Goal: Find specific page/section: Find specific page/section

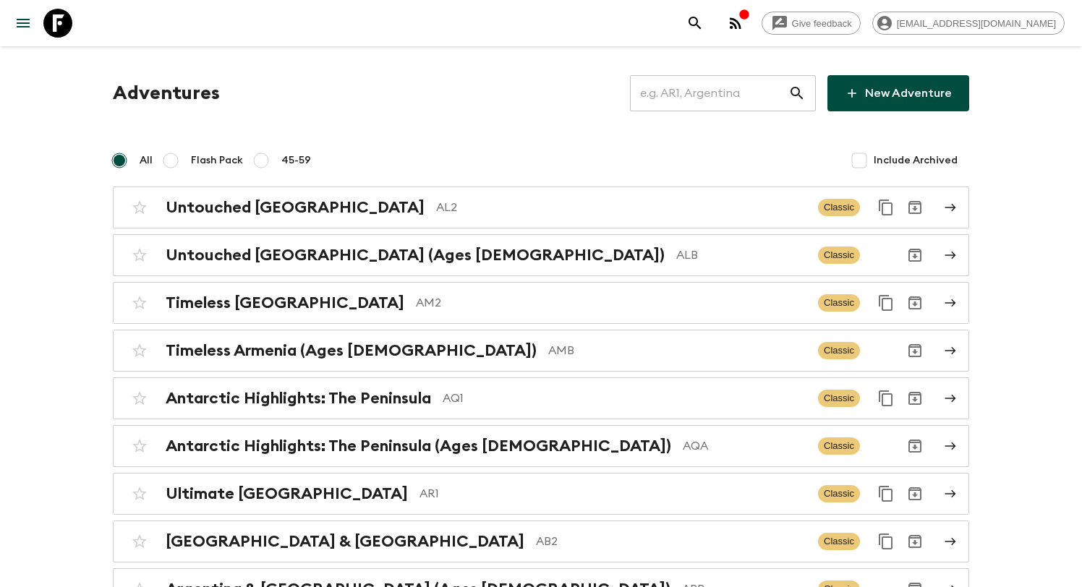
click at [730, 94] on input "text" at bounding box center [709, 93] width 158 height 41
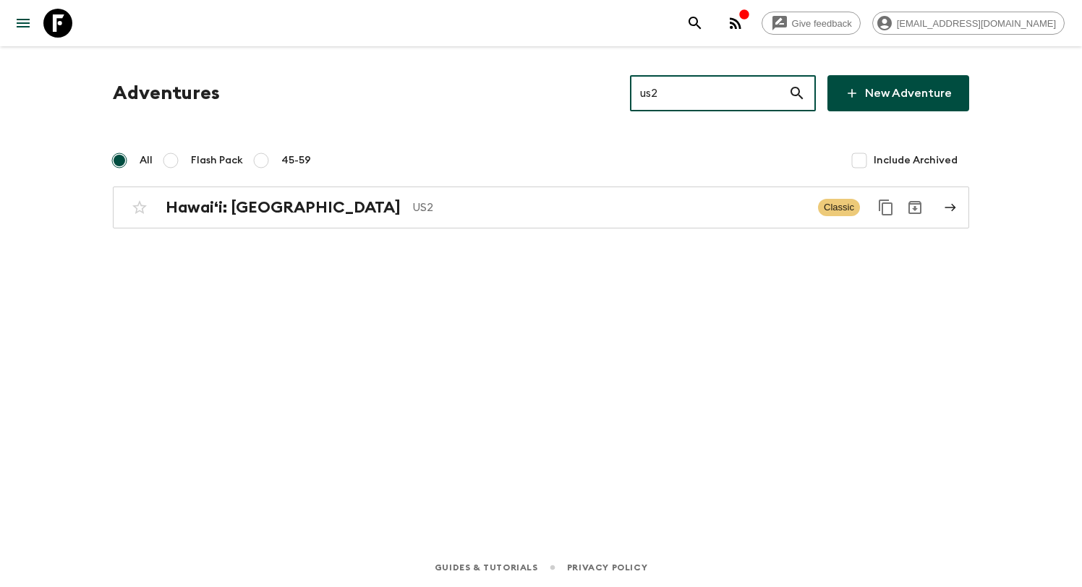
type input "us2"
click at [508, 231] on div "Adventures us2 ​ New Adventure All Flash Pack 45-59 Include Archived Hawaiʻi: B…" at bounding box center [541, 276] width 926 height 461
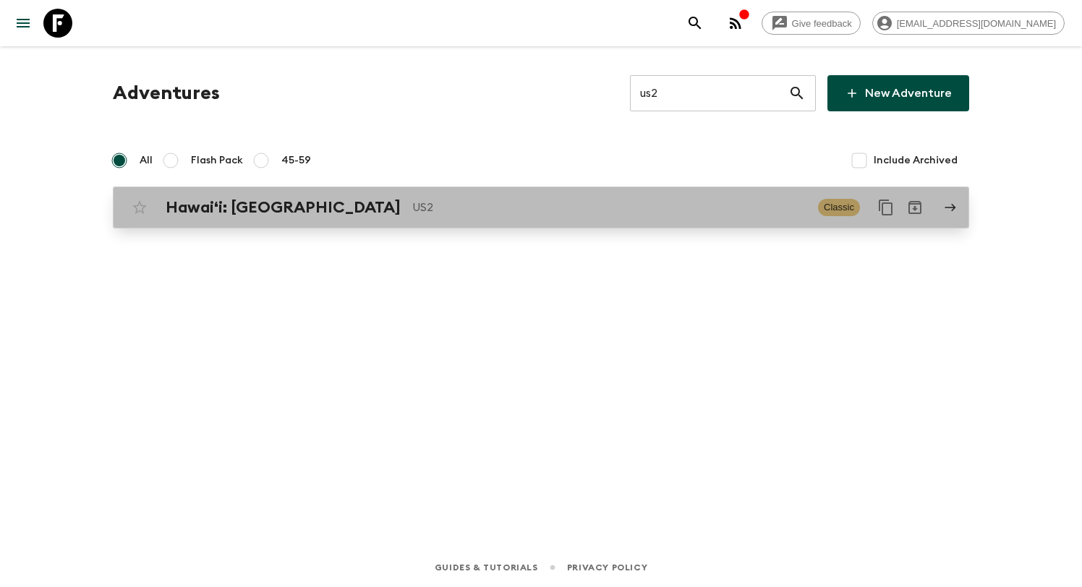
click at [498, 223] on link "Hawaiʻi: Big Island US2 Classic" at bounding box center [541, 208] width 856 height 42
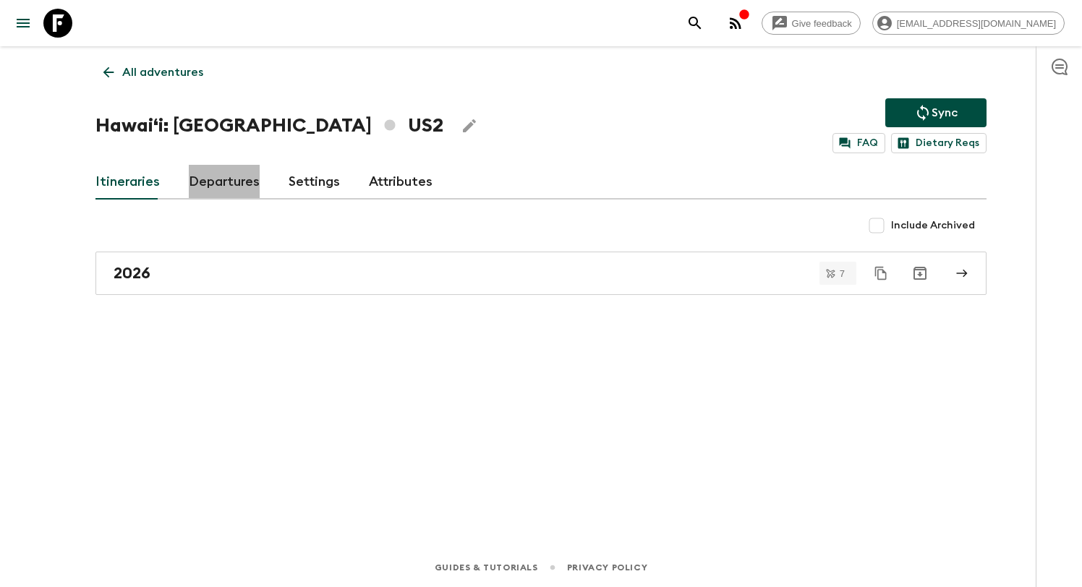
click at [233, 186] on link "Departures" at bounding box center [224, 182] width 71 height 35
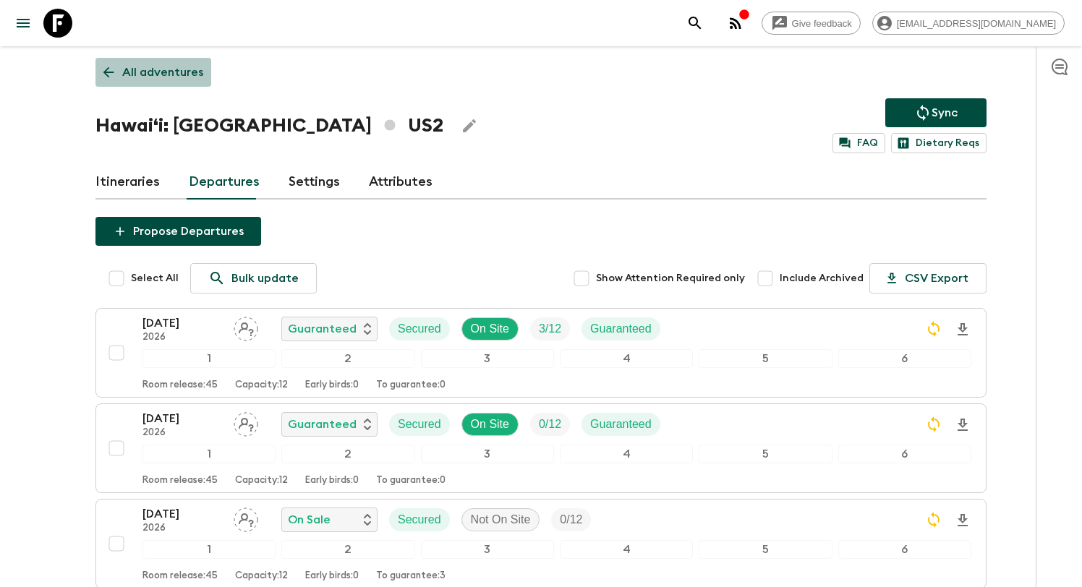
click at [159, 64] on p "All adventures" at bounding box center [162, 72] width 81 height 17
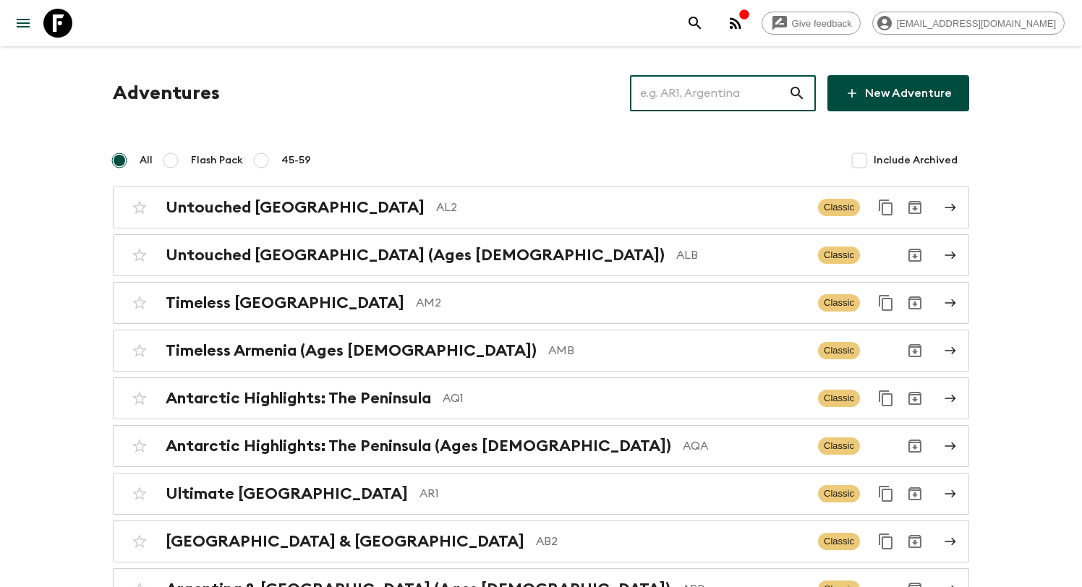
click at [720, 105] on input "text" at bounding box center [709, 93] width 158 height 41
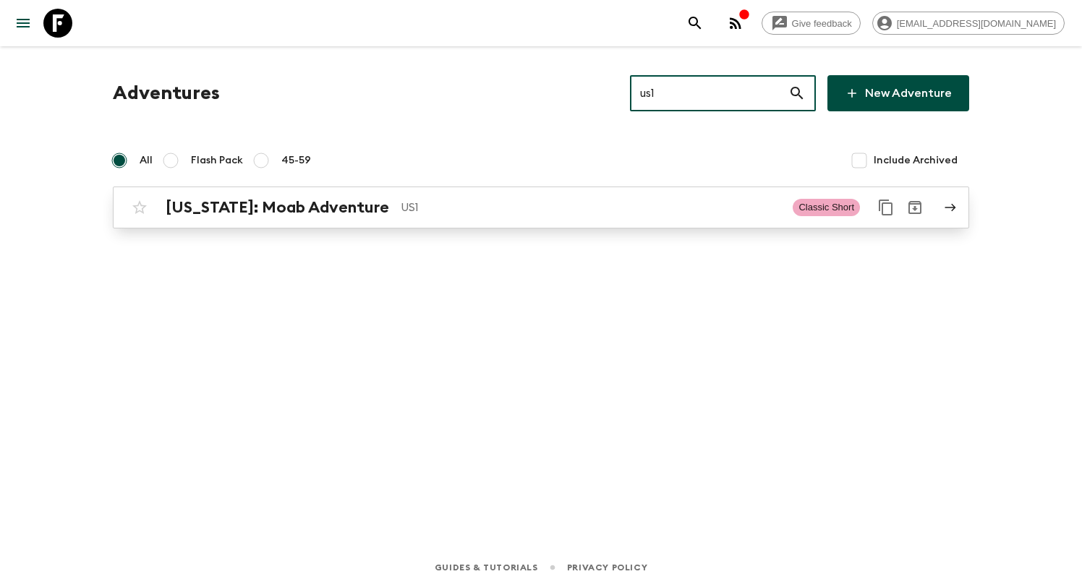
type input "us1"
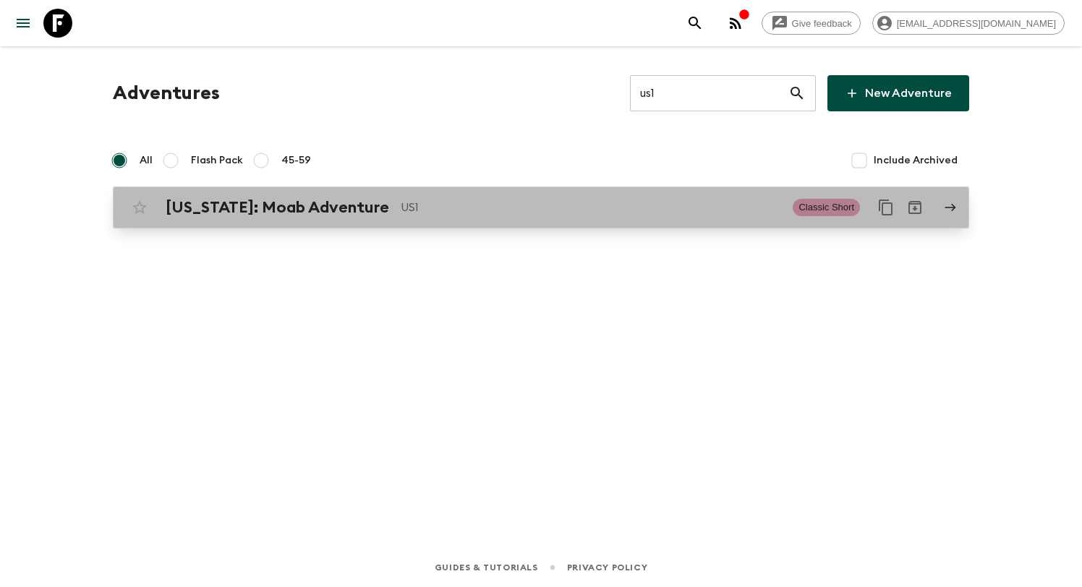
click at [401, 207] on p "US1" at bounding box center [591, 207] width 380 height 17
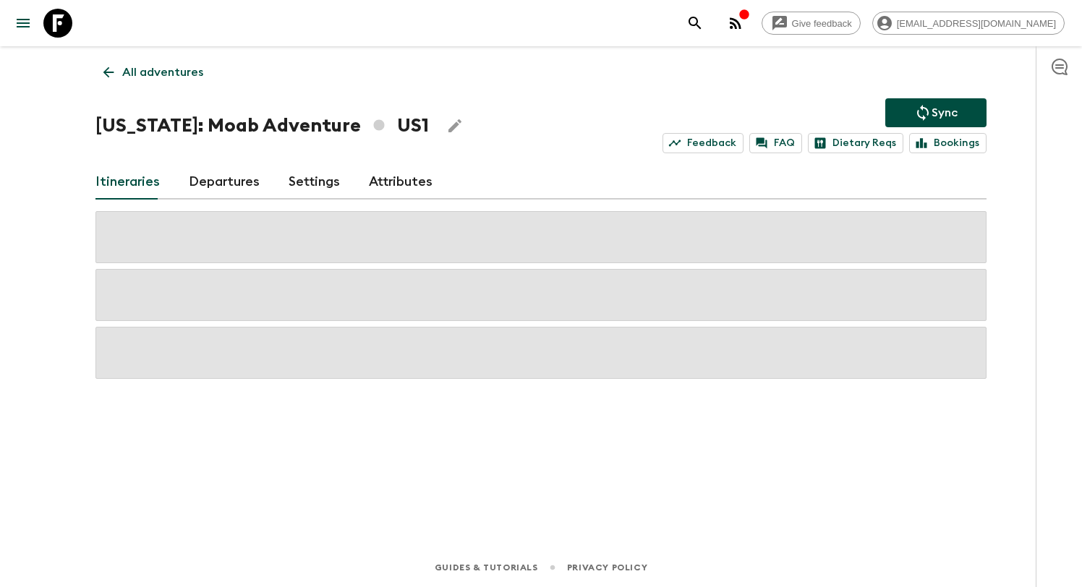
click at [215, 113] on h1 "Utah: Moab Adventure US1" at bounding box center [261, 125] width 333 height 29
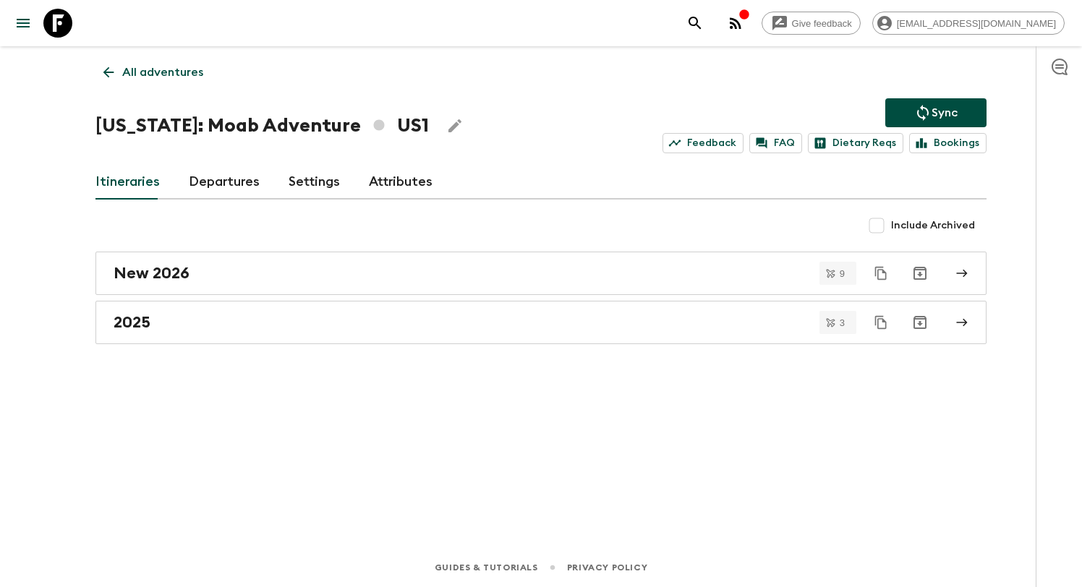
click at [215, 174] on link "Departures" at bounding box center [224, 182] width 71 height 35
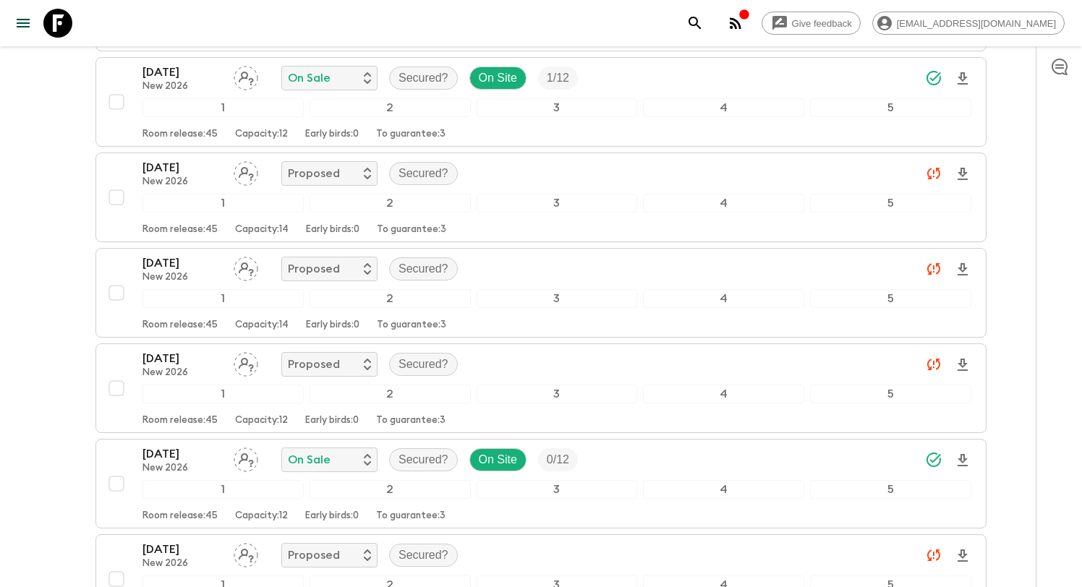
scroll to position [825, 0]
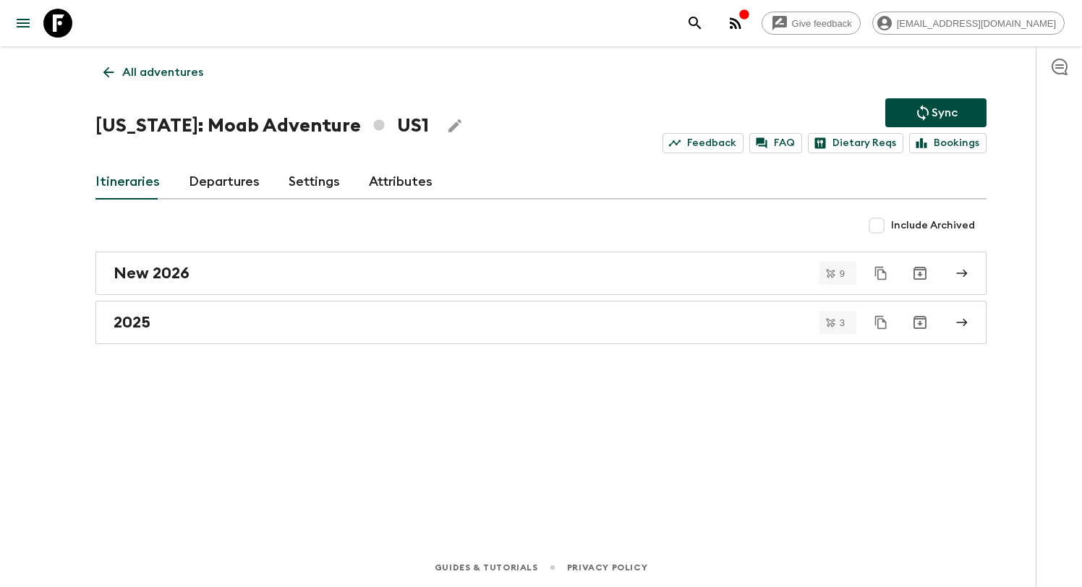
click at [132, 69] on p "All adventures" at bounding box center [162, 72] width 81 height 17
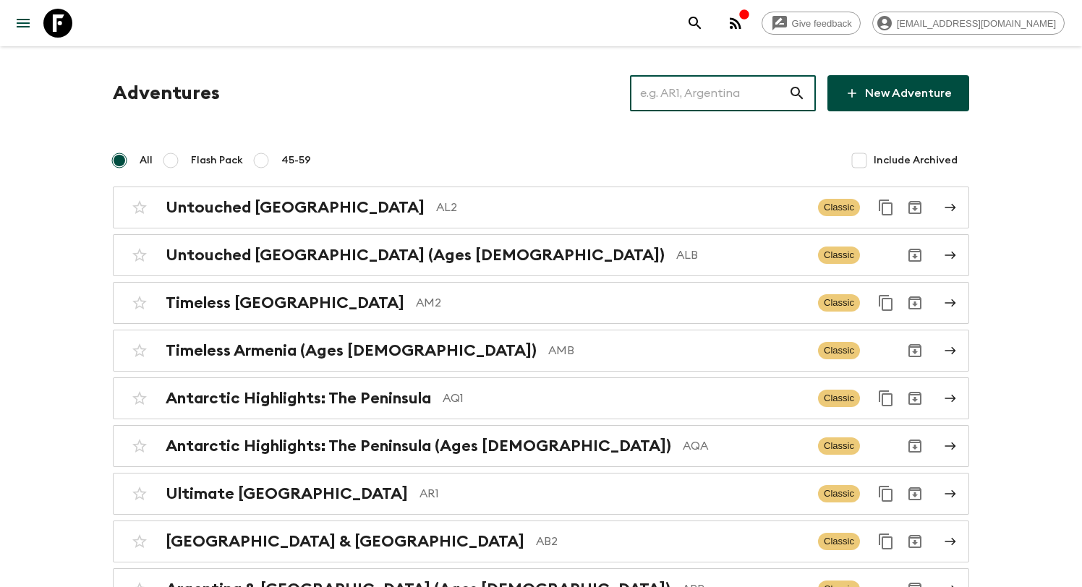
click at [723, 89] on input "text" at bounding box center [709, 93] width 158 height 41
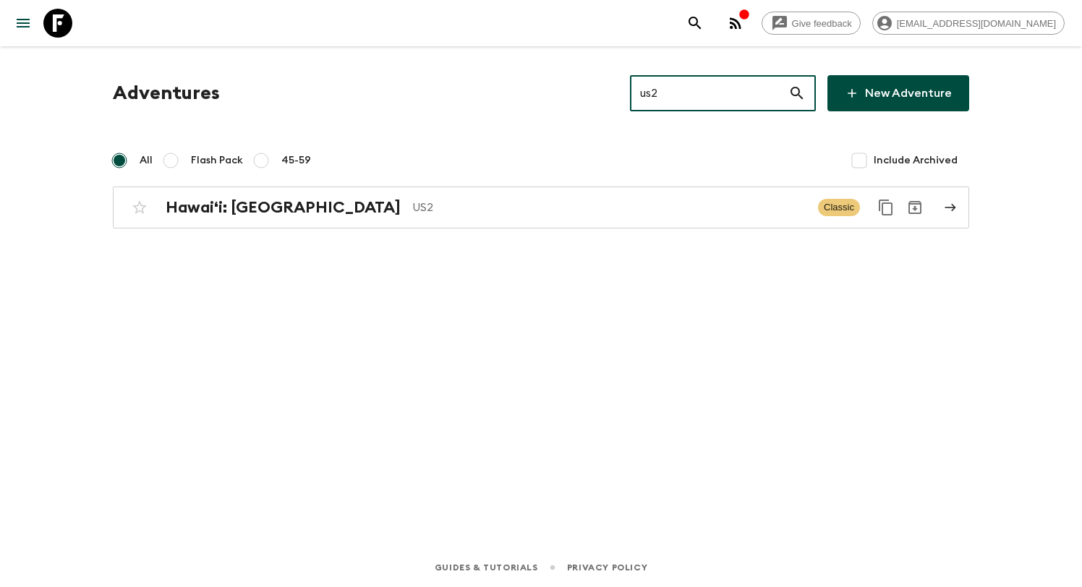
type input "us2"
click at [484, 260] on div "Adventures us2 ​ New Adventure All Flash Pack 45-59 Include Archived Hawaiʻi: B…" at bounding box center [541, 276] width 926 height 461
click at [480, 229] on div "Adventures us2 ​ New Adventure All Flash Pack 45-59 Include Archived Hawaiʻi: B…" at bounding box center [541, 276] width 926 height 461
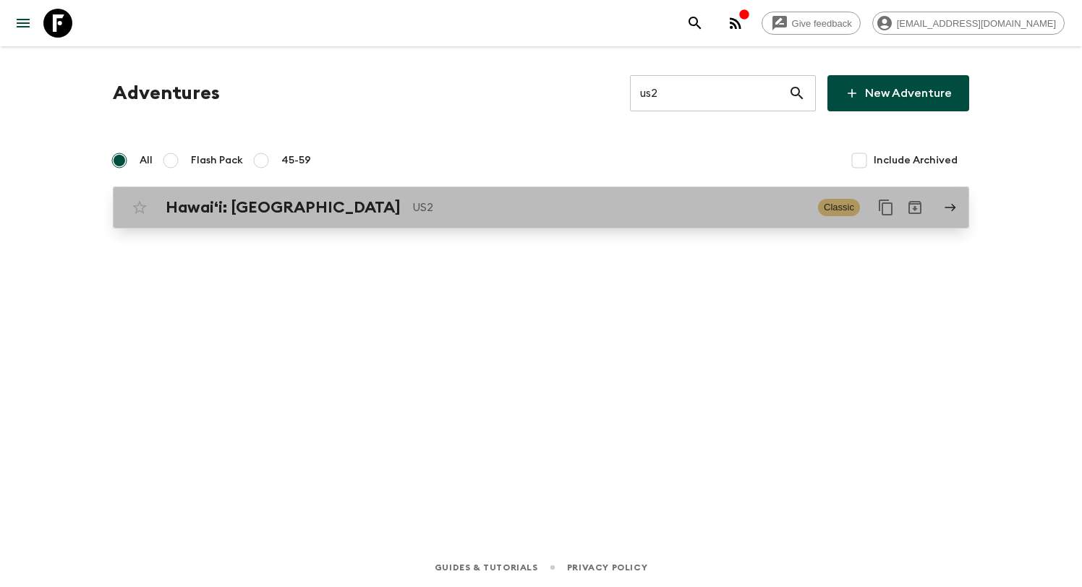
click at [452, 208] on p "US2" at bounding box center [609, 207] width 394 height 17
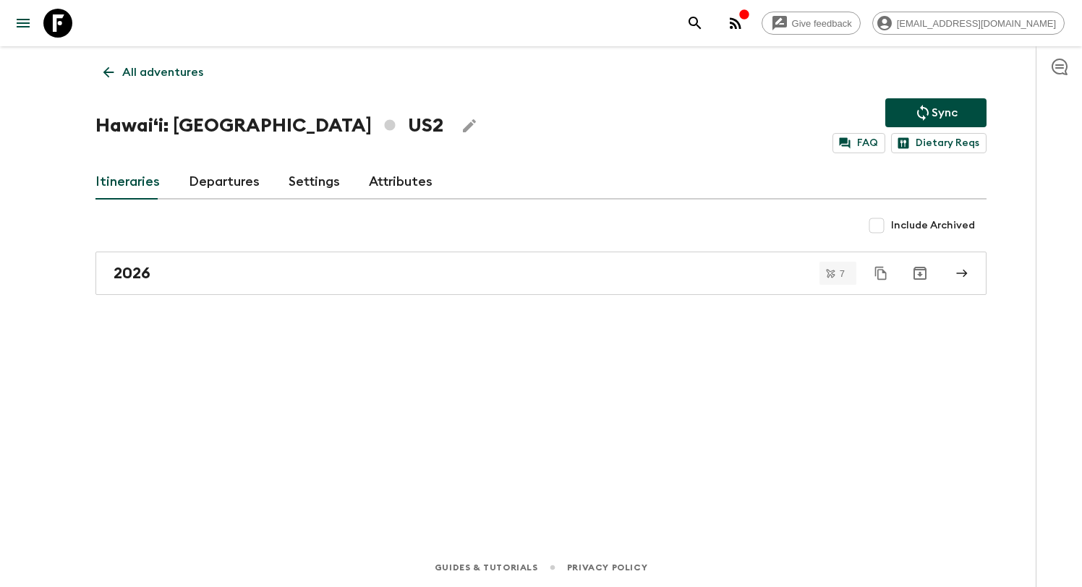
click at [226, 179] on link "Departures" at bounding box center [224, 182] width 71 height 35
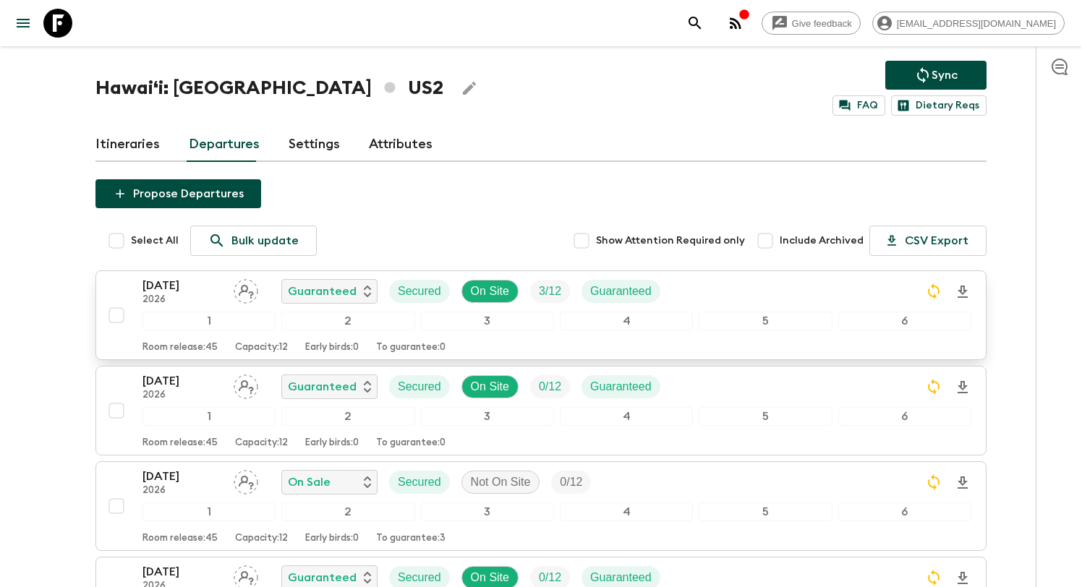
scroll to position [46, 0]
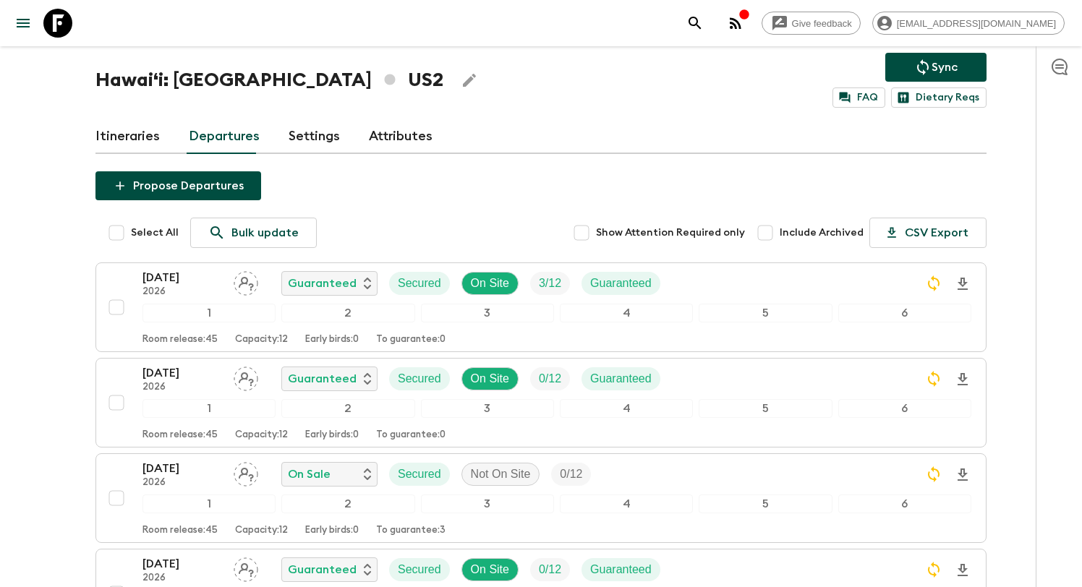
click at [767, 233] on input "Include Archived" at bounding box center [765, 232] width 29 height 29
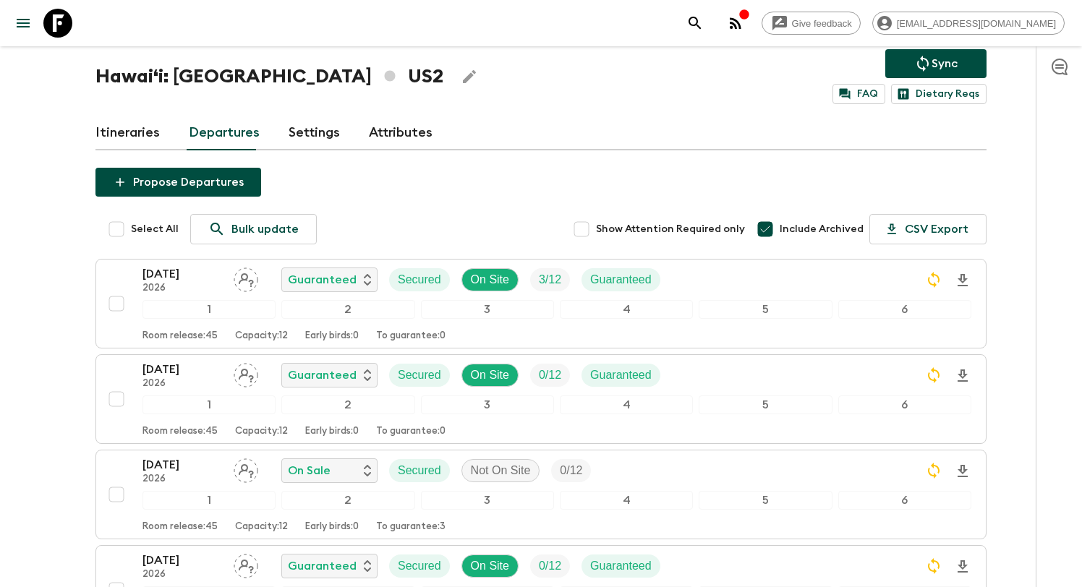
scroll to position [0, 0]
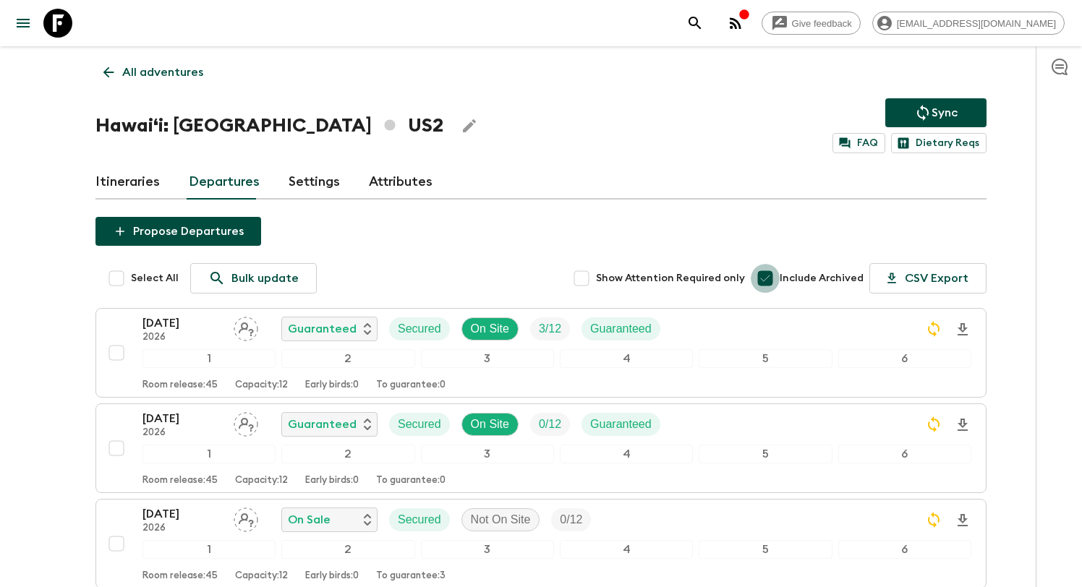
click at [768, 281] on input "Include Archived" at bounding box center [765, 278] width 29 height 29
checkbox input "false"
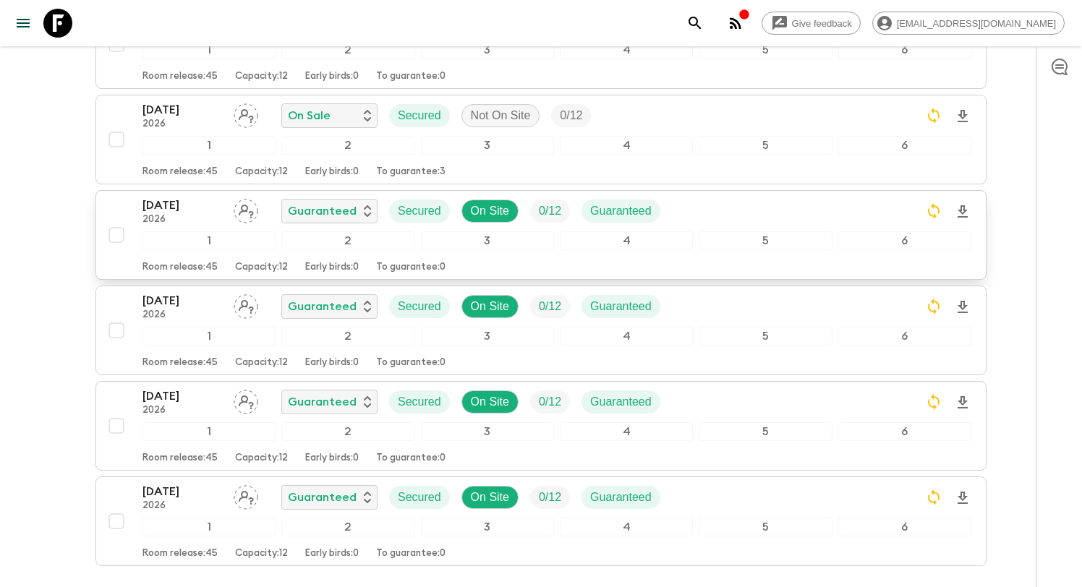
scroll to position [412, 0]
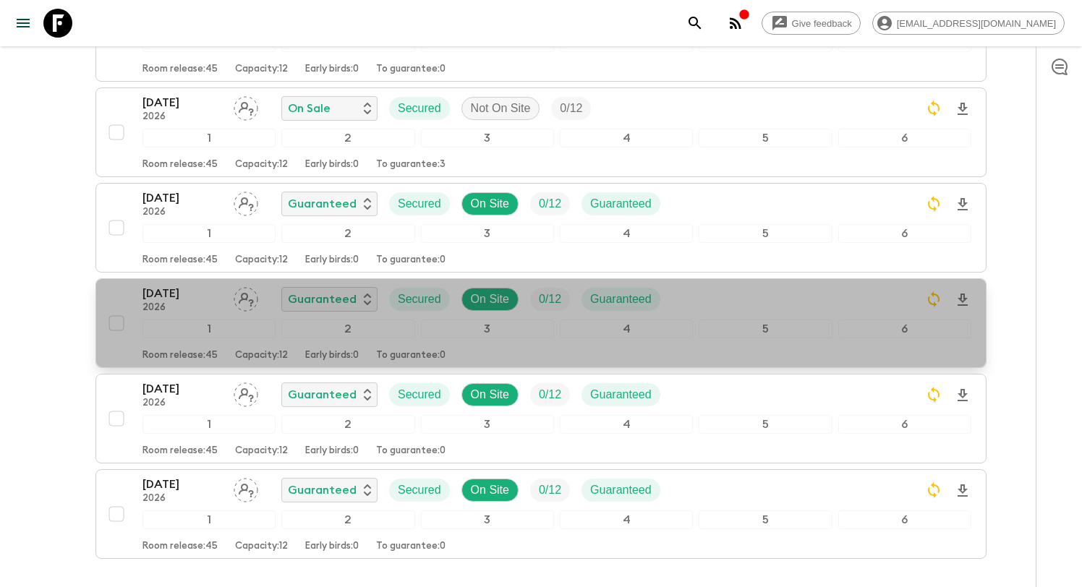
click at [778, 301] on div "13 Sep 2026 2026 Guaranteed Secured On Site 0 / 12 Guaranteed" at bounding box center [556, 299] width 829 height 29
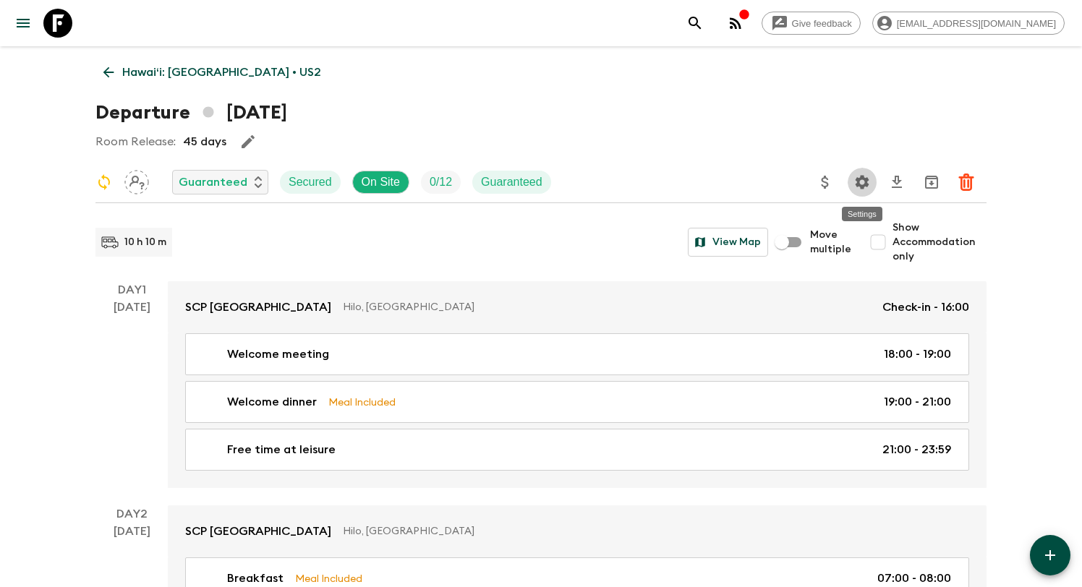
click at [856, 183] on icon "Settings" at bounding box center [861, 182] width 17 height 17
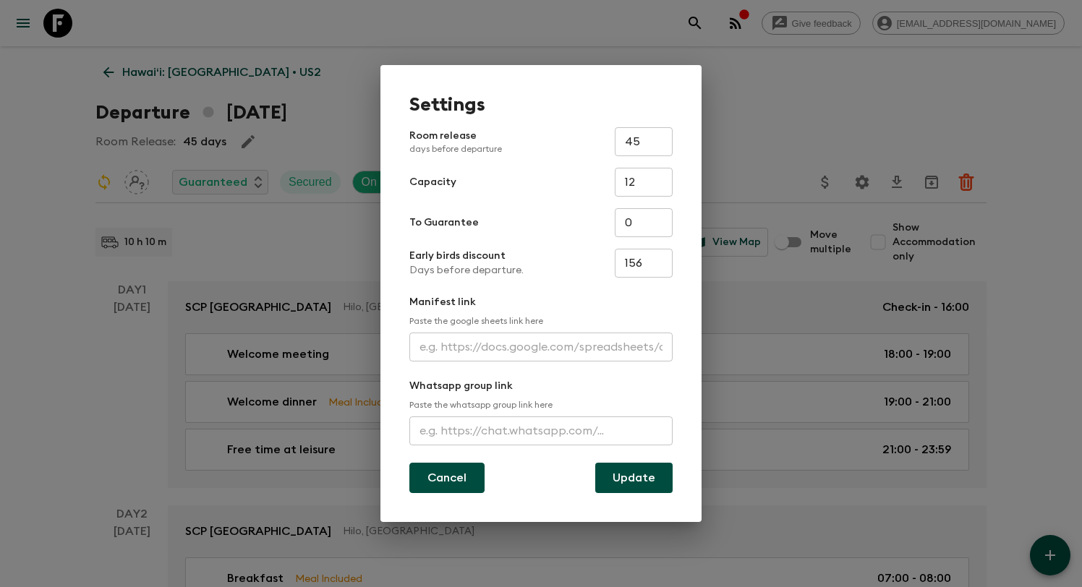
click at [426, 481] on button "Cancel" at bounding box center [446, 478] width 75 height 30
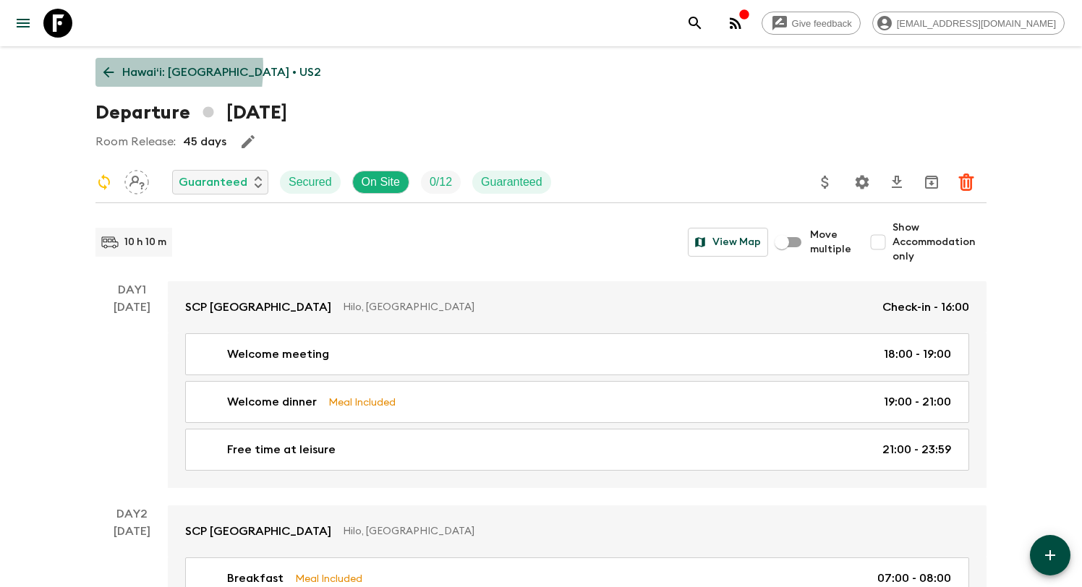
click at [114, 68] on icon at bounding box center [109, 72] width 16 height 16
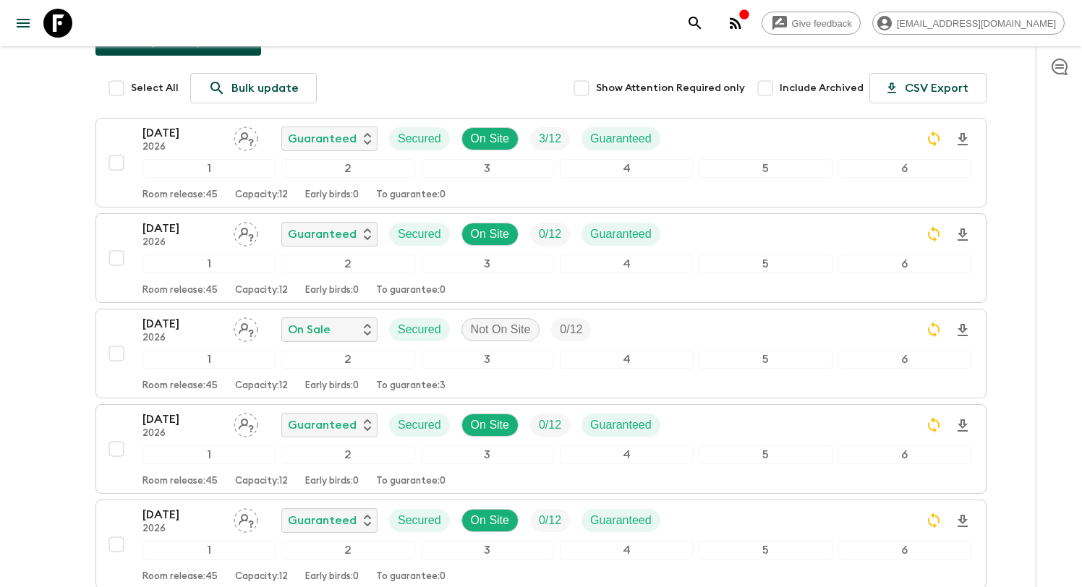
scroll to position [228, 0]
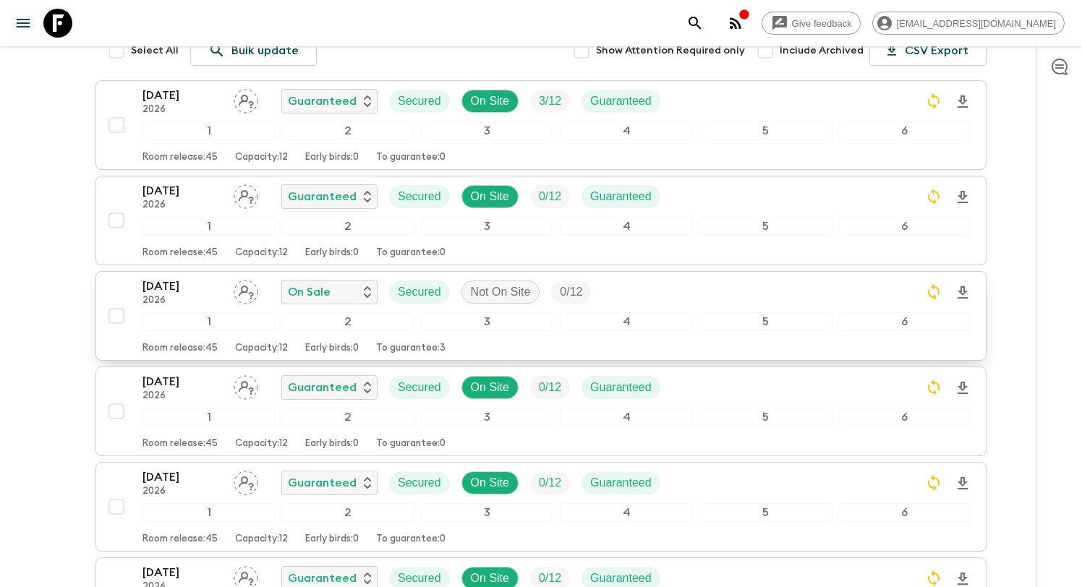
click at [700, 291] on div "29 Jun 2026 2026 On Sale Secured Not On Site 0 / 12" at bounding box center [556, 292] width 829 height 29
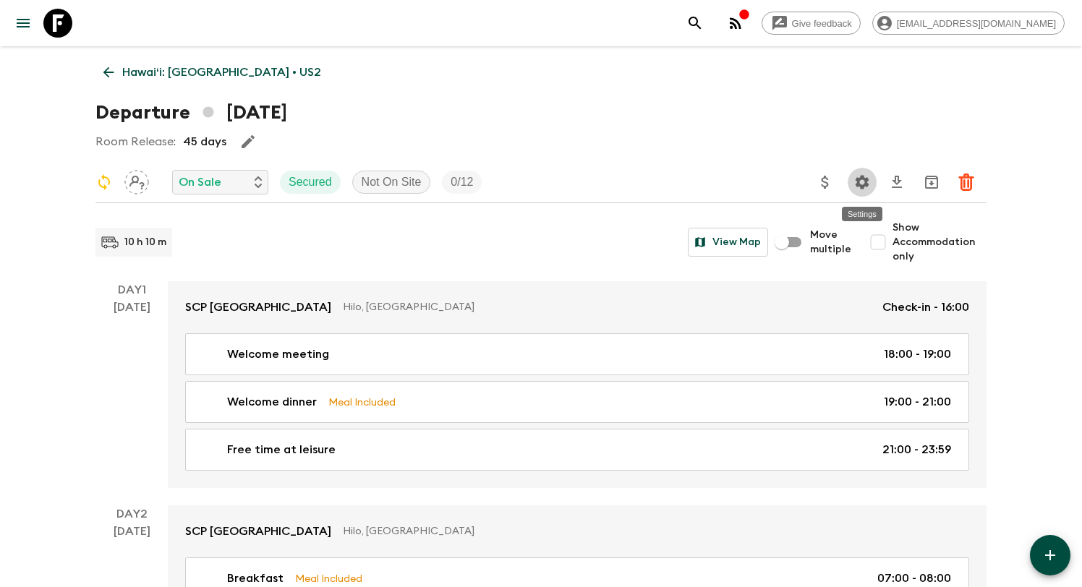
click at [856, 190] on icon "Settings" at bounding box center [861, 182] width 17 height 17
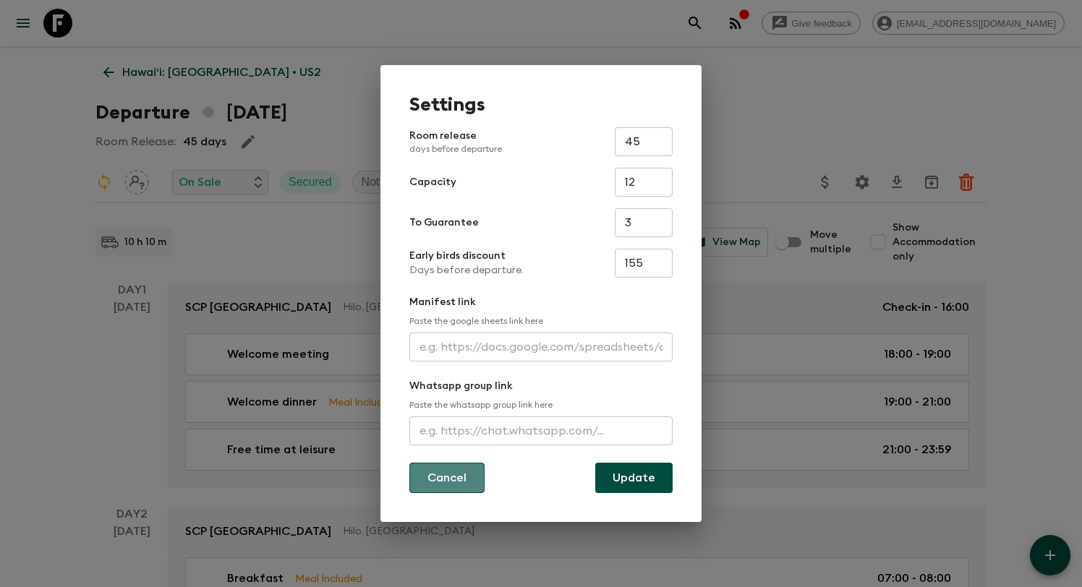
click at [442, 477] on button "Cancel" at bounding box center [446, 478] width 75 height 30
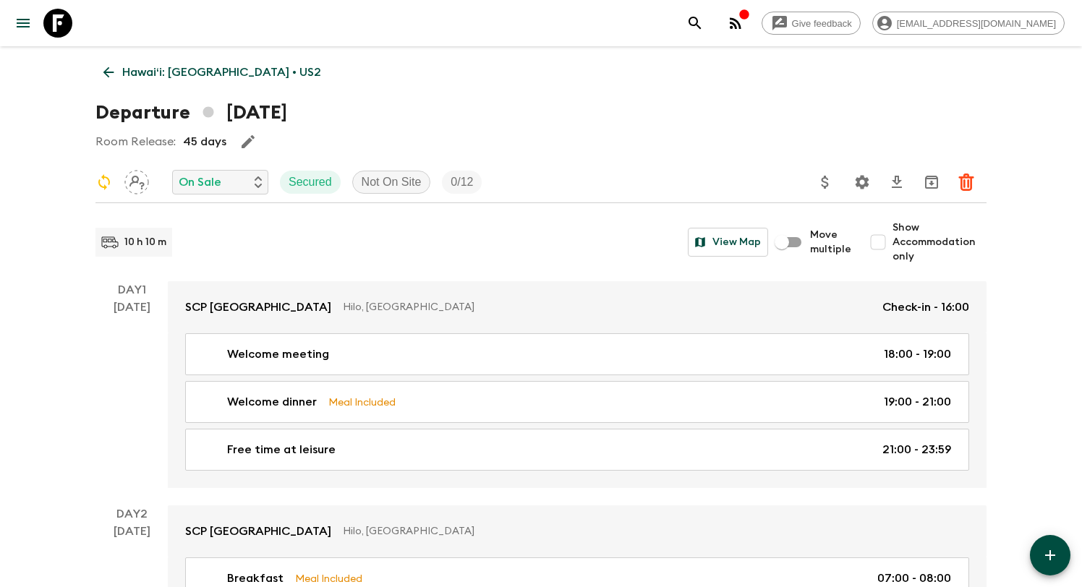
click at [116, 68] on icon at bounding box center [109, 72] width 16 height 16
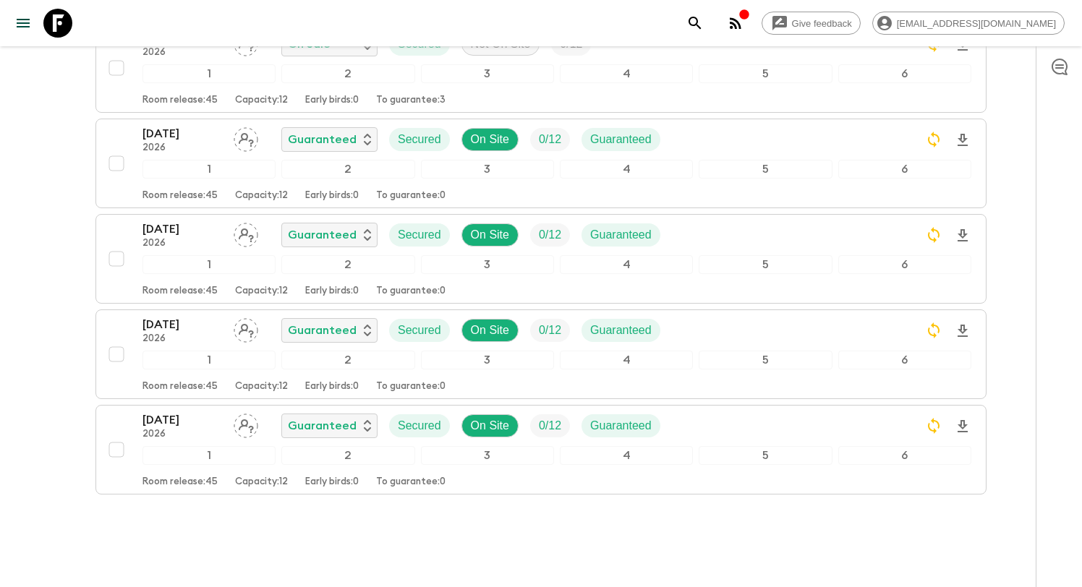
scroll to position [477, 0]
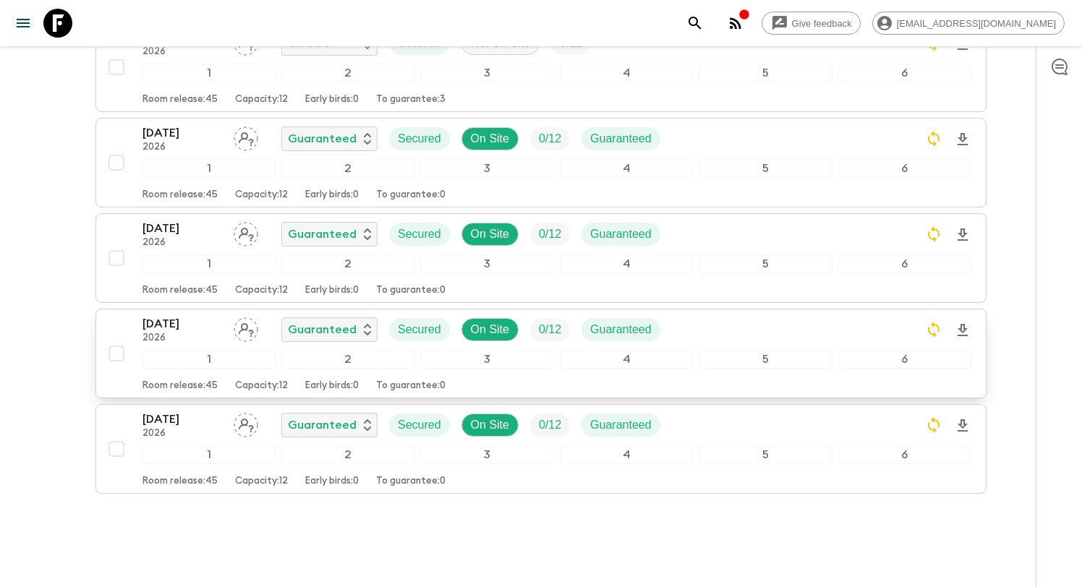
click at [192, 335] on p "2026" at bounding box center [182, 339] width 80 height 12
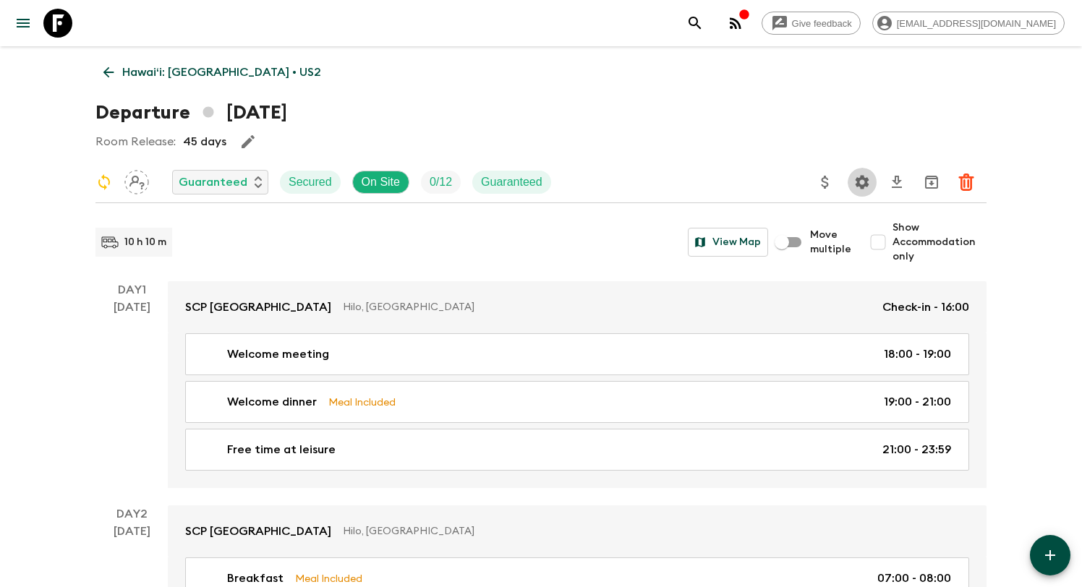
click at [865, 190] on icon "Settings" at bounding box center [861, 182] width 17 height 17
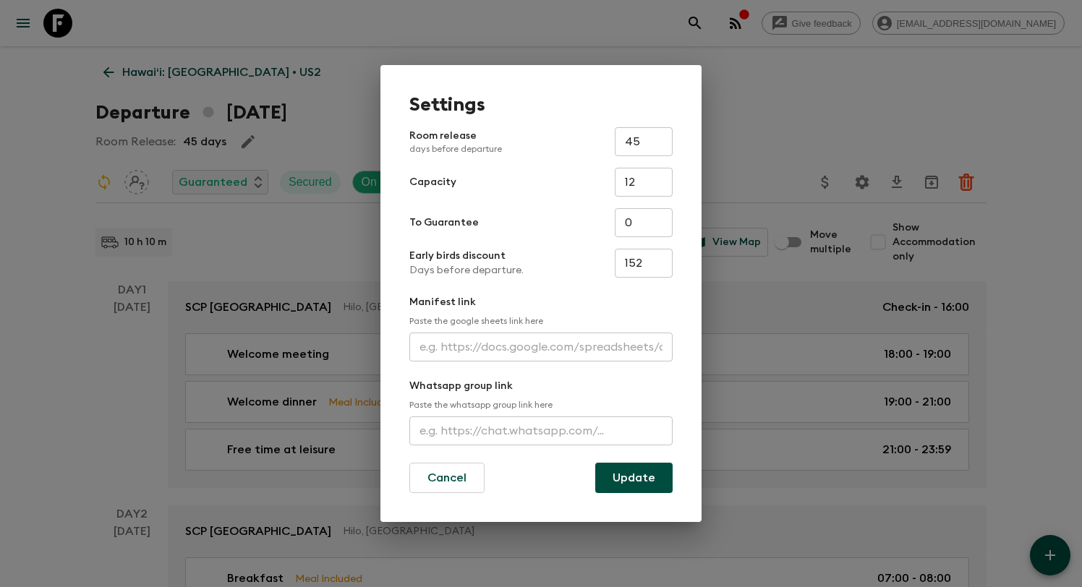
click at [438, 500] on div "Settings Room release days before departure 45 ​ Capacity 12 ​ To Guarantee 0 ​…" at bounding box center [540, 293] width 321 height 457
click at [437, 481] on button "Cancel" at bounding box center [446, 478] width 75 height 30
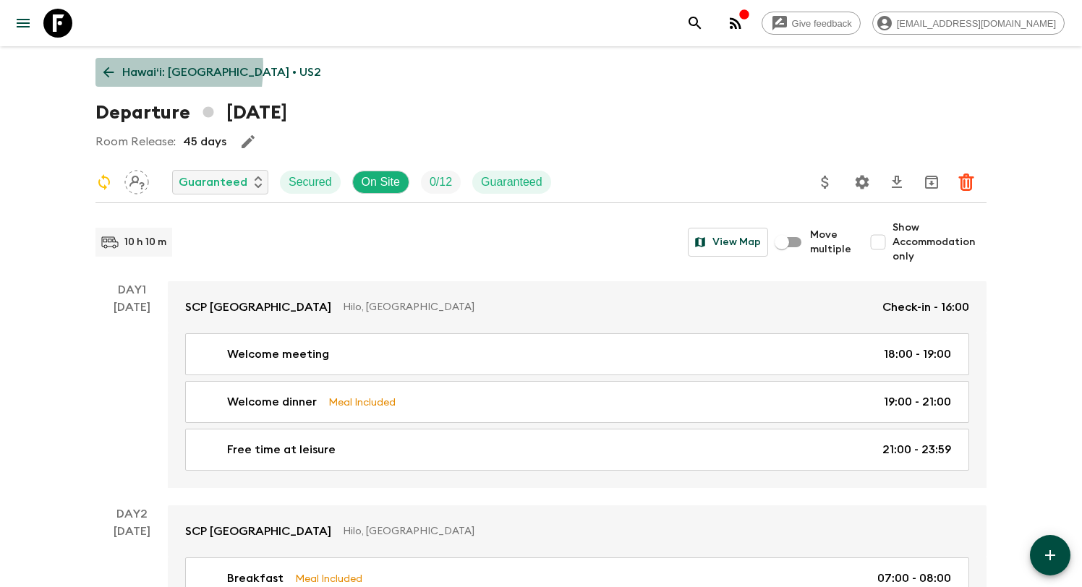
click at [124, 67] on p "Hawaiʻi: Big Island • US2" at bounding box center [221, 72] width 199 height 17
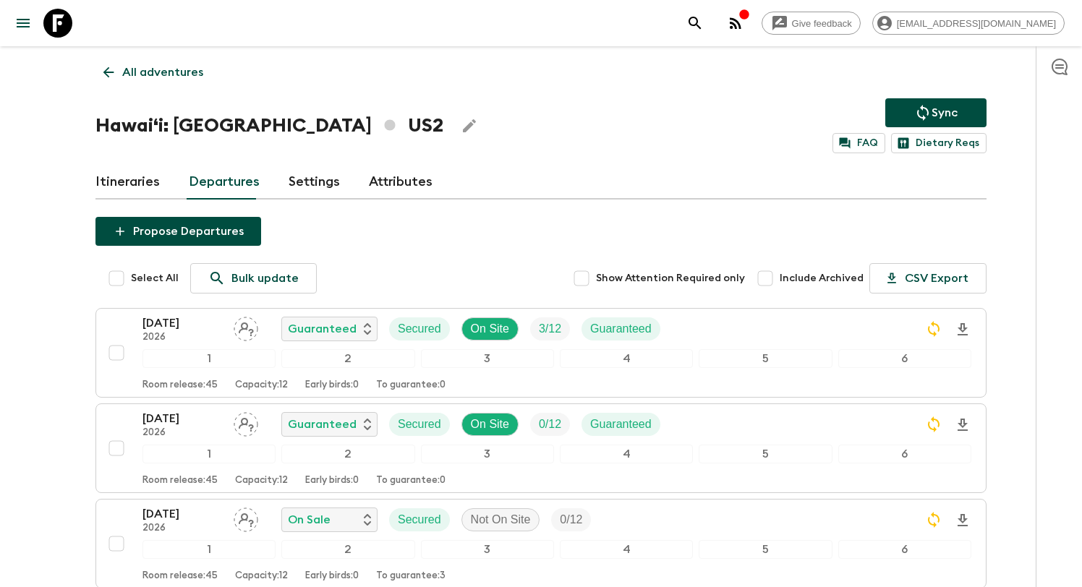
scroll to position [515, 0]
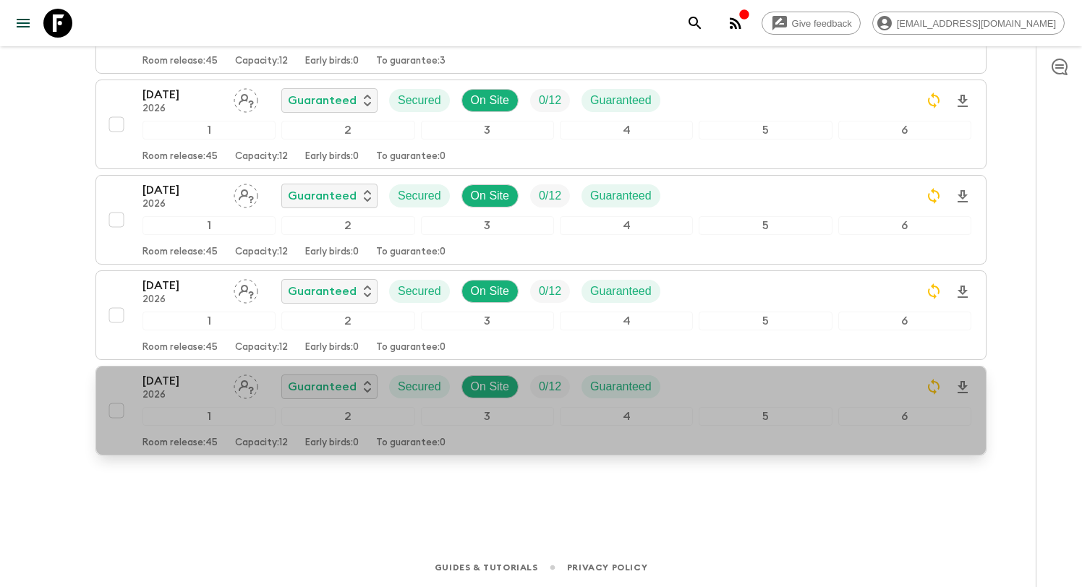
click at [210, 387] on p "22 Nov 2026" at bounding box center [182, 380] width 80 height 17
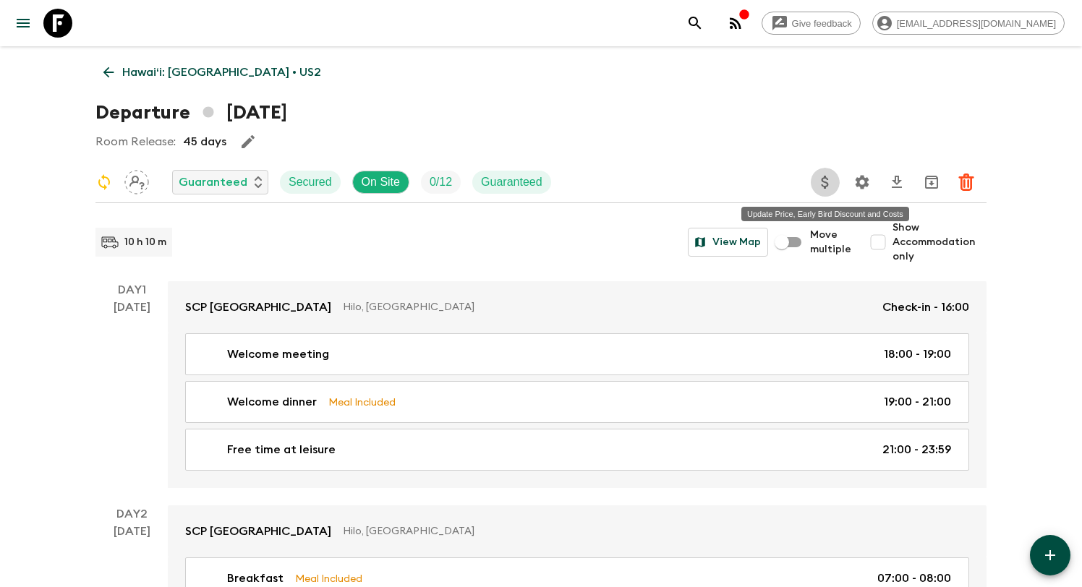
drag, startPoint x: 827, startPoint y: 182, endPoint x: 856, endPoint y: 184, distance: 28.2
click at [856, 184] on div at bounding box center [899, 182] width 176 height 29
click at [856, 184] on icon "Settings" at bounding box center [863, 182] width 14 height 14
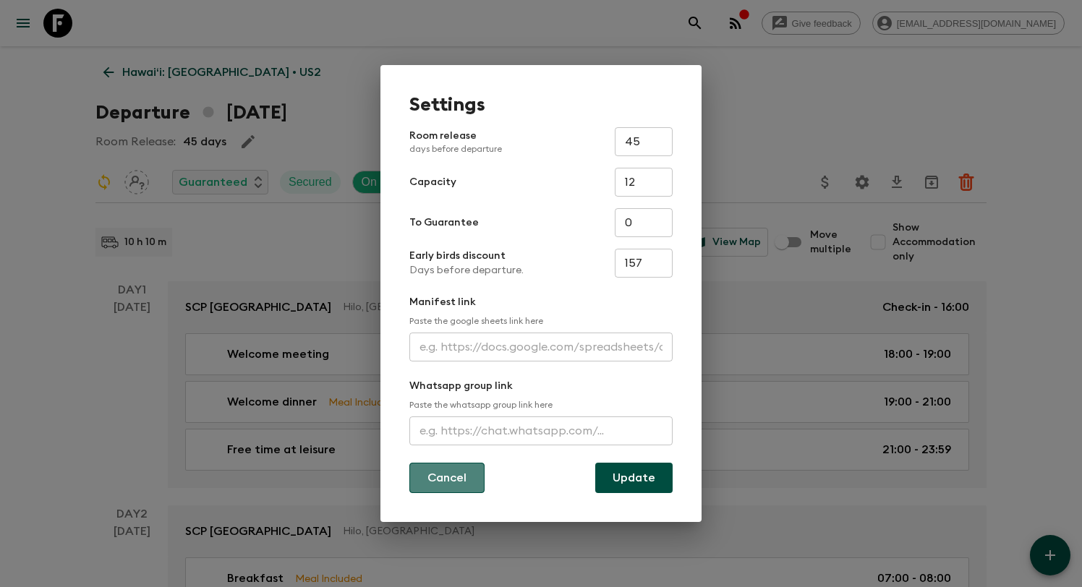
click at [448, 467] on button "Cancel" at bounding box center [446, 478] width 75 height 30
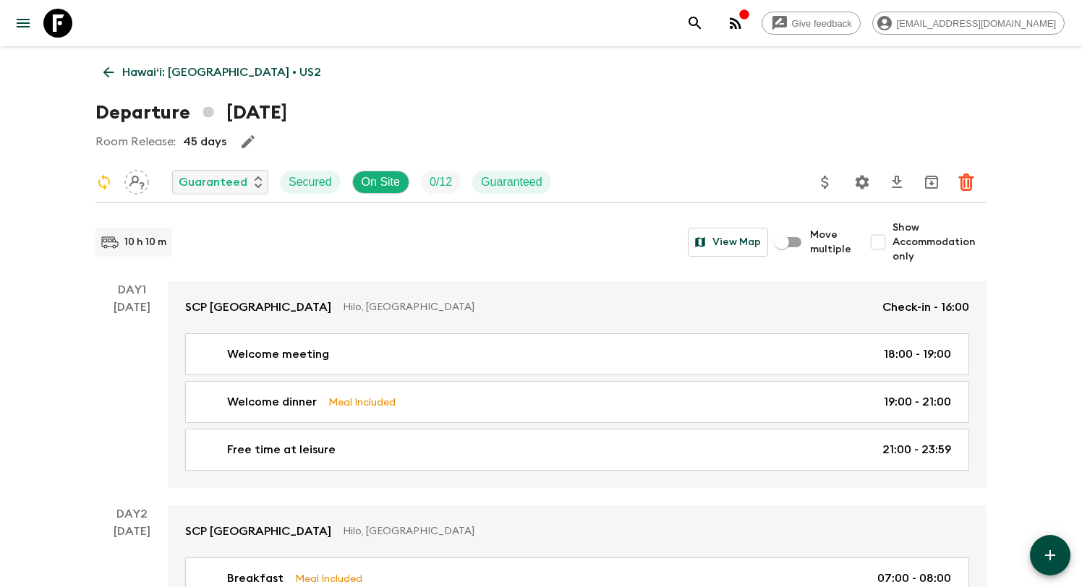
click at [109, 70] on icon at bounding box center [109, 72] width 16 height 16
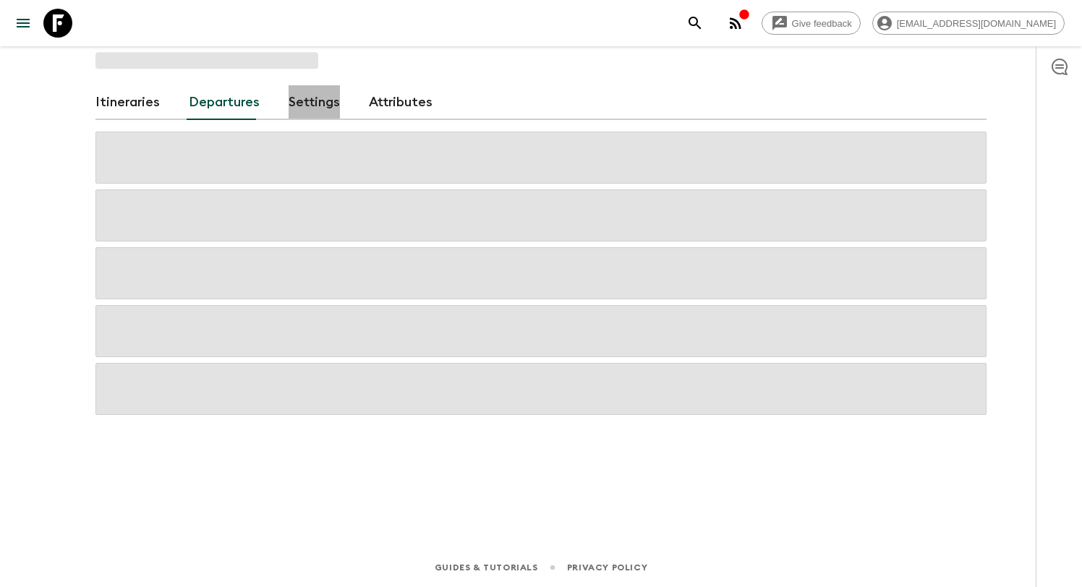
click at [300, 108] on link "Settings" at bounding box center [314, 102] width 51 height 35
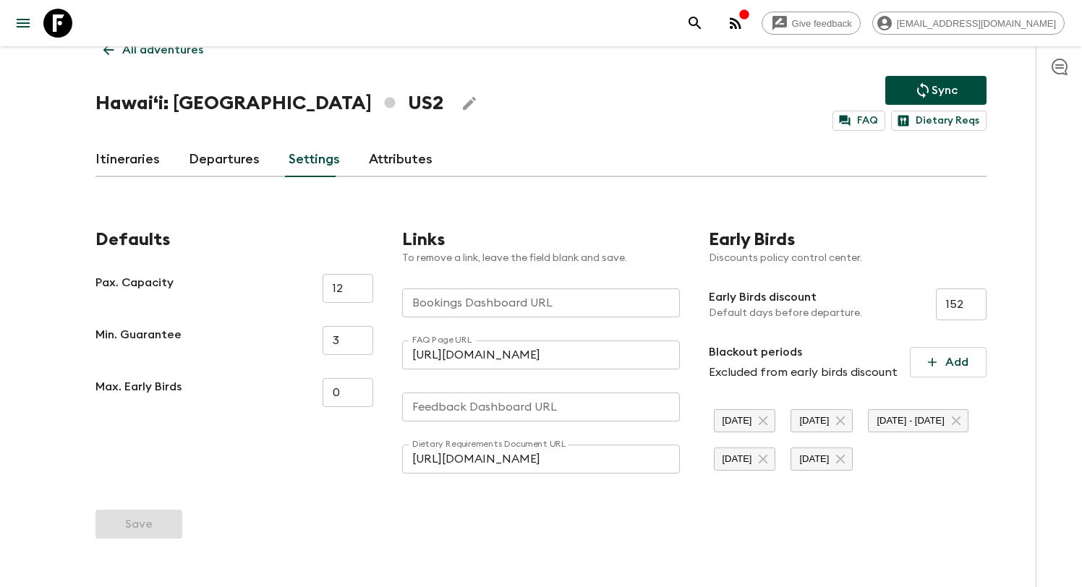
scroll to position [30, 0]
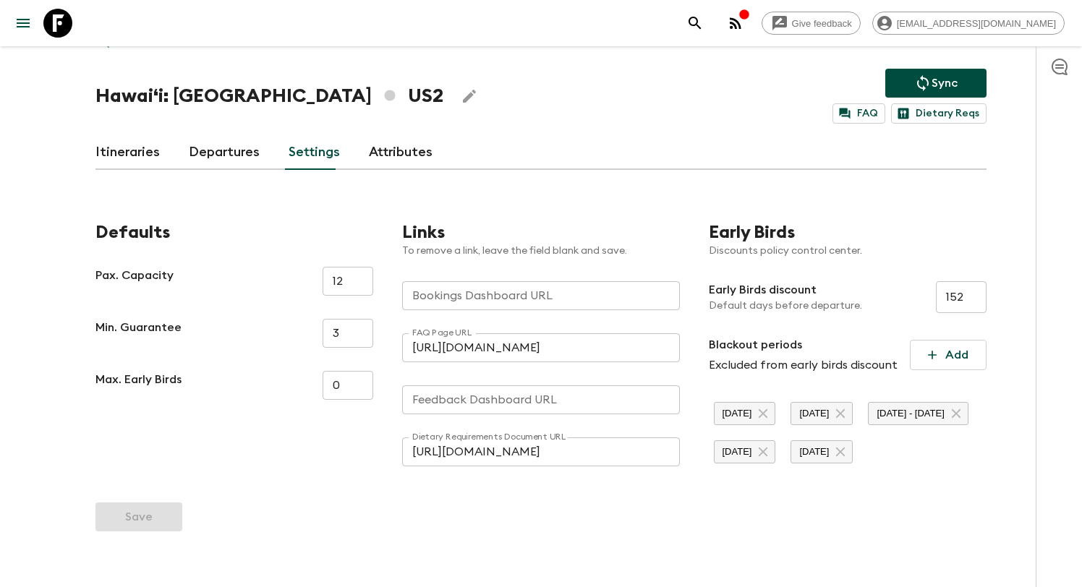
click at [215, 157] on link "Departures" at bounding box center [224, 152] width 71 height 35
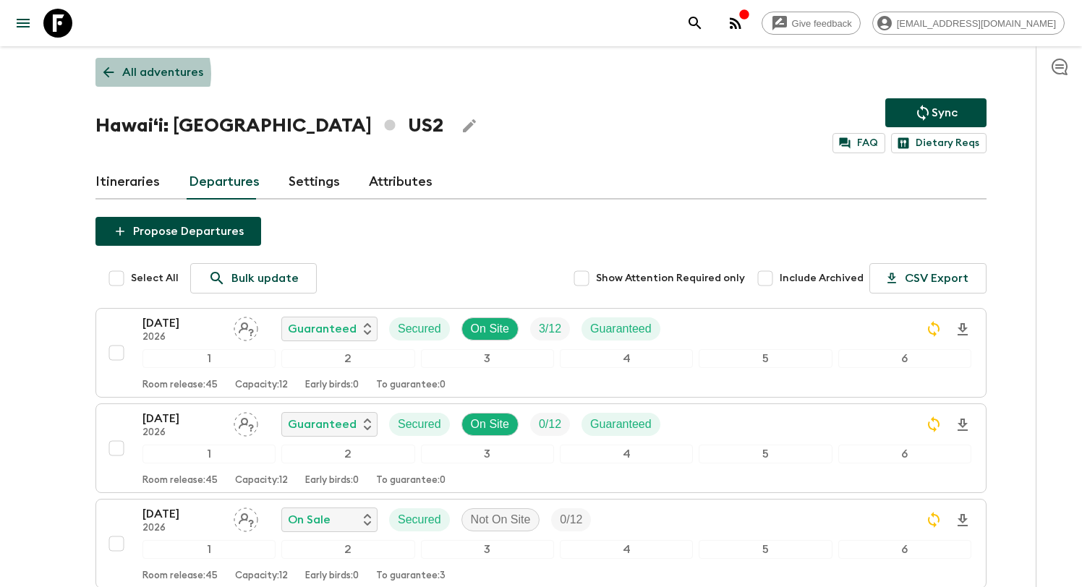
click at [129, 74] on p "All adventures" at bounding box center [162, 72] width 81 height 17
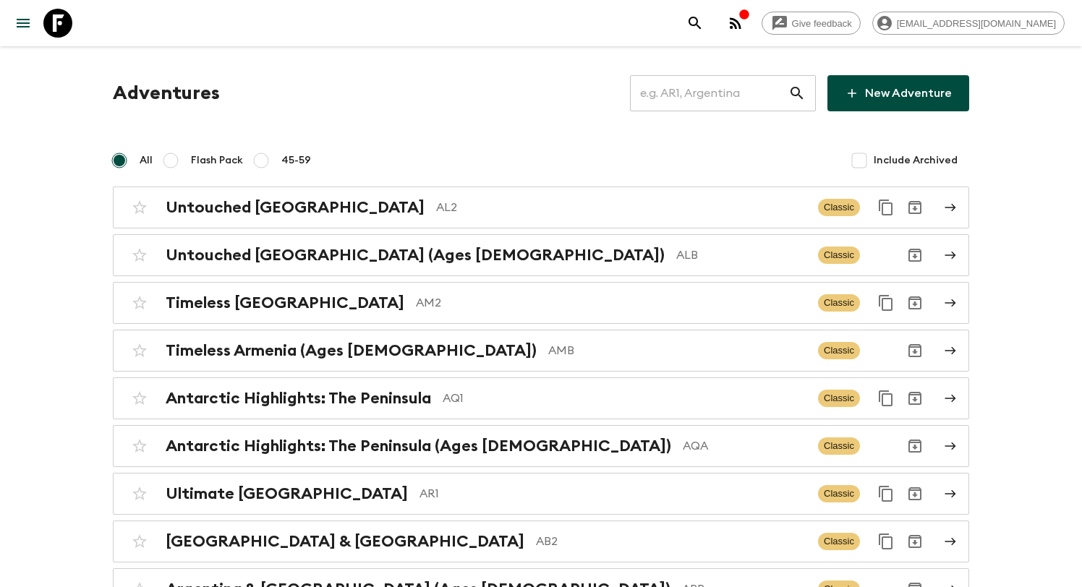
click at [720, 97] on input "text" at bounding box center [709, 93] width 158 height 41
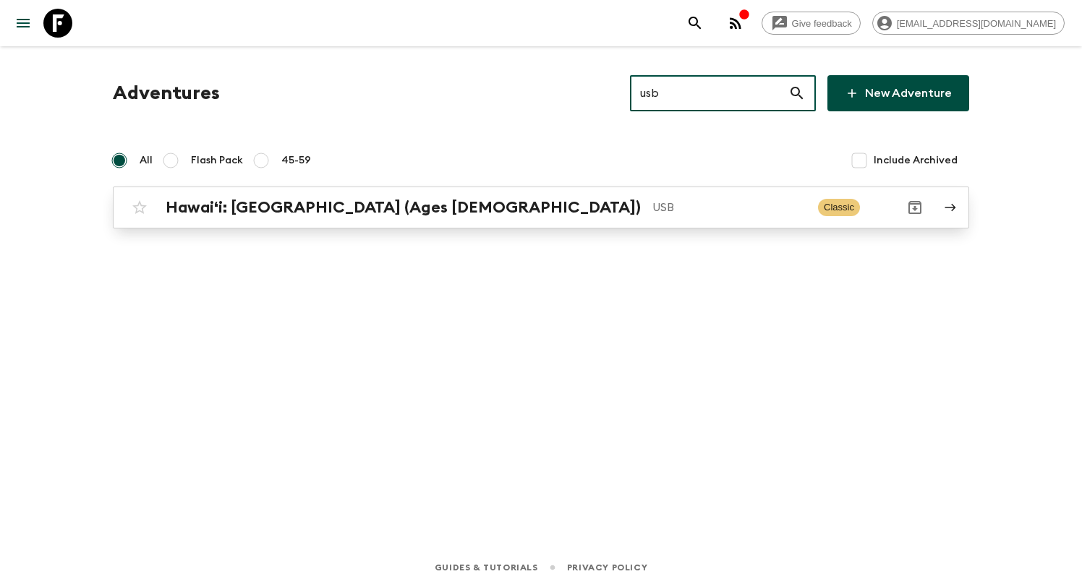
type input "usb"
click at [652, 203] on p "USB" at bounding box center [729, 207] width 154 height 17
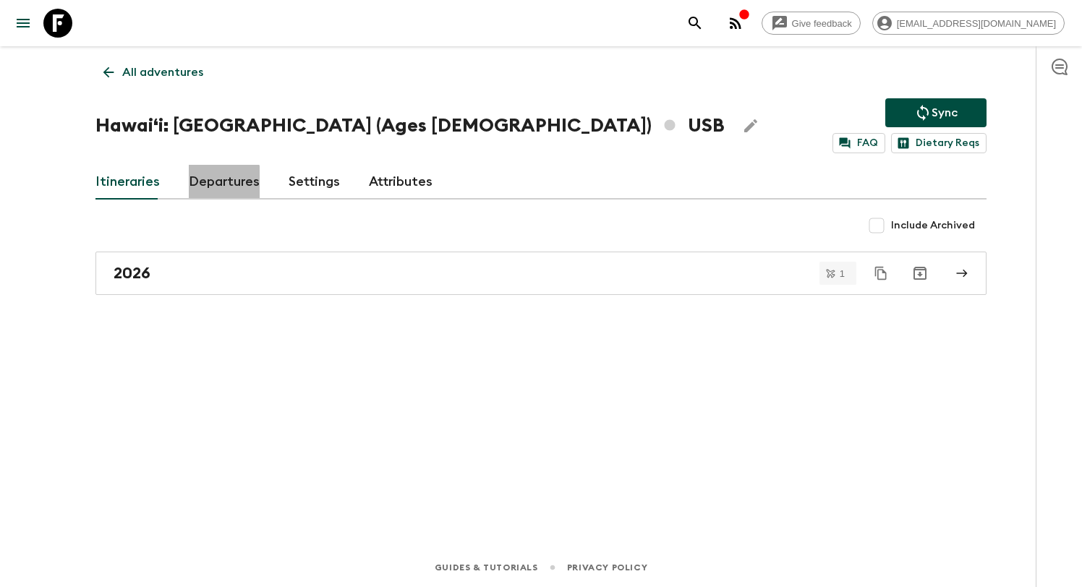
click at [215, 189] on link "Departures" at bounding box center [224, 182] width 71 height 35
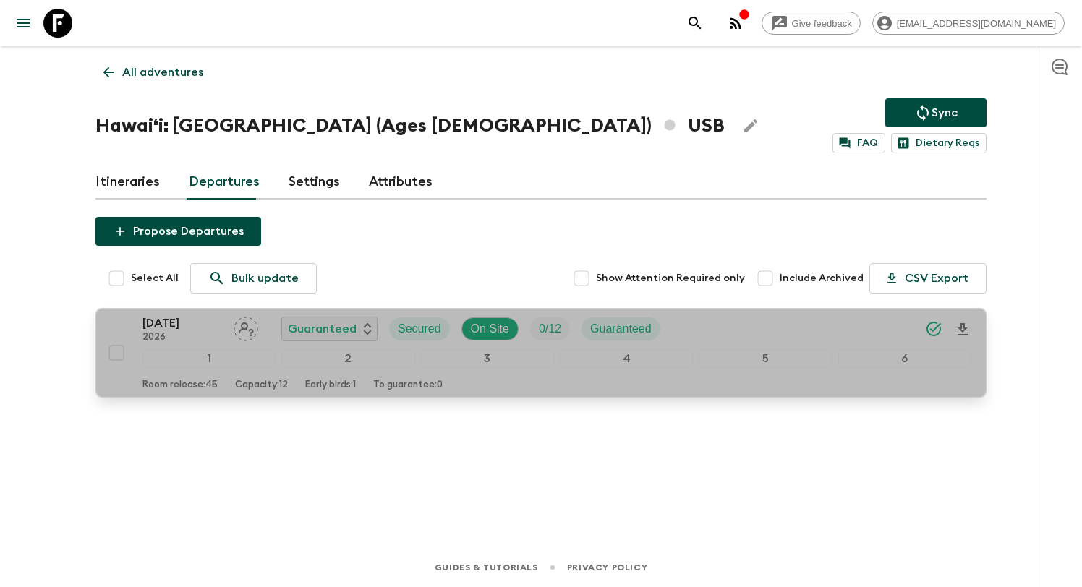
click at [764, 315] on div "27 Sep 2026 2026 Guaranteed Secured On Site 0 / 12 Guaranteed" at bounding box center [556, 329] width 829 height 29
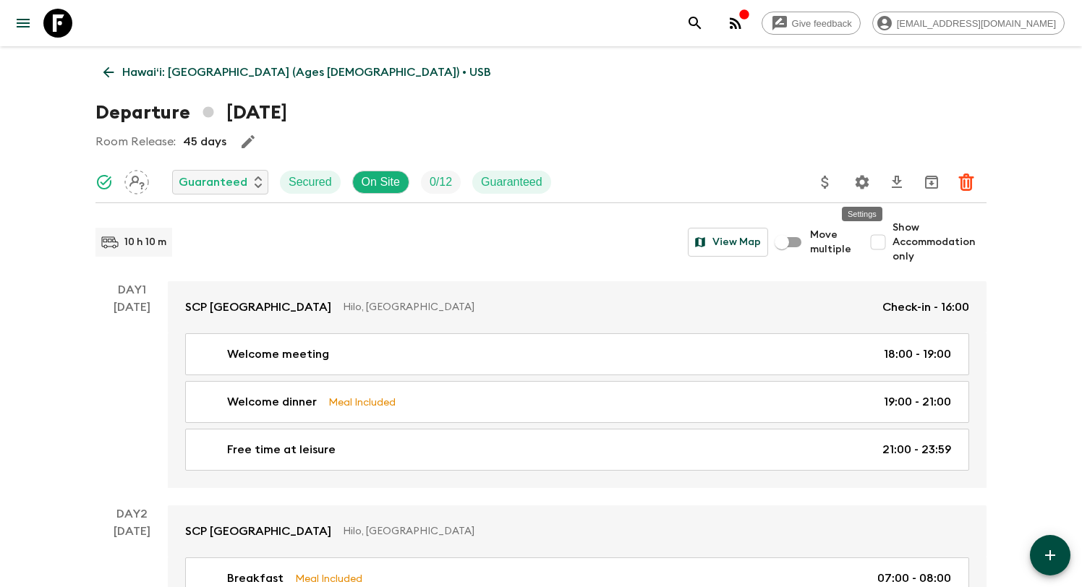
click at [867, 185] on icon "Settings" at bounding box center [863, 182] width 14 height 14
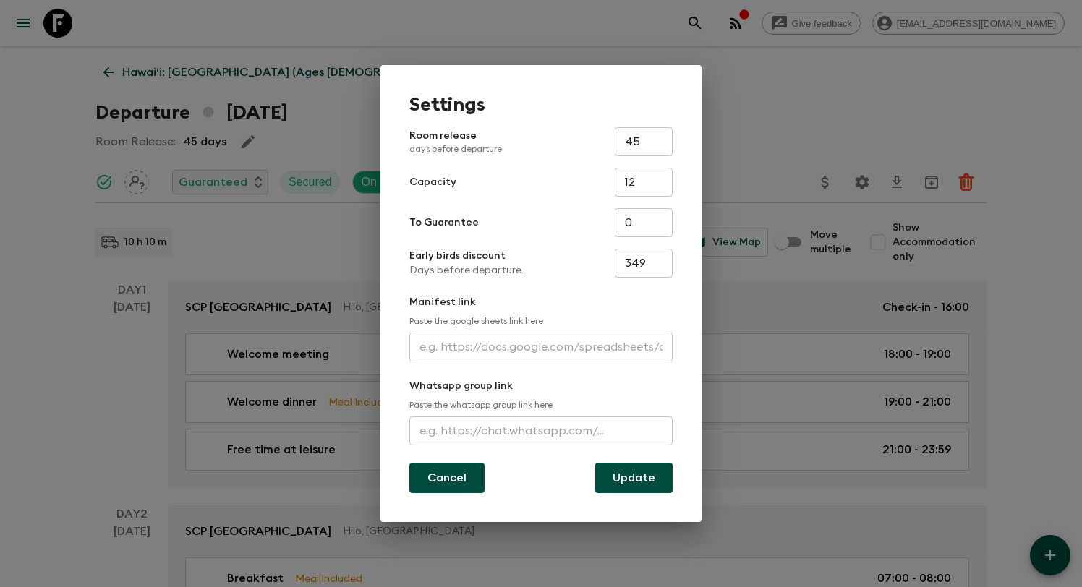
click at [451, 473] on button "Cancel" at bounding box center [446, 478] width 75 height 30
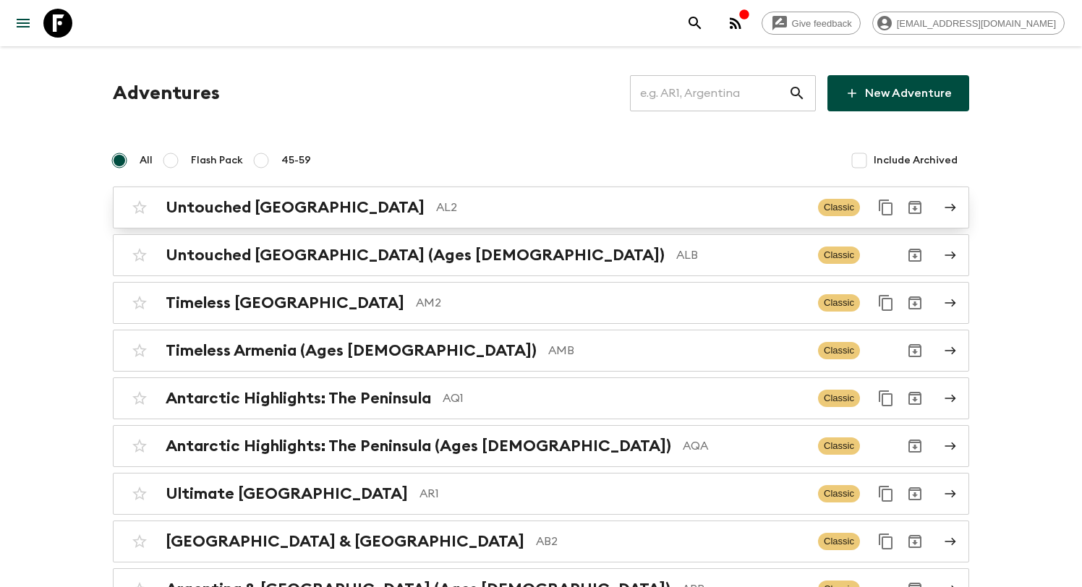
click at [436, 200] on p "AL2" at bounding box center [621, 207] width 370 height 17
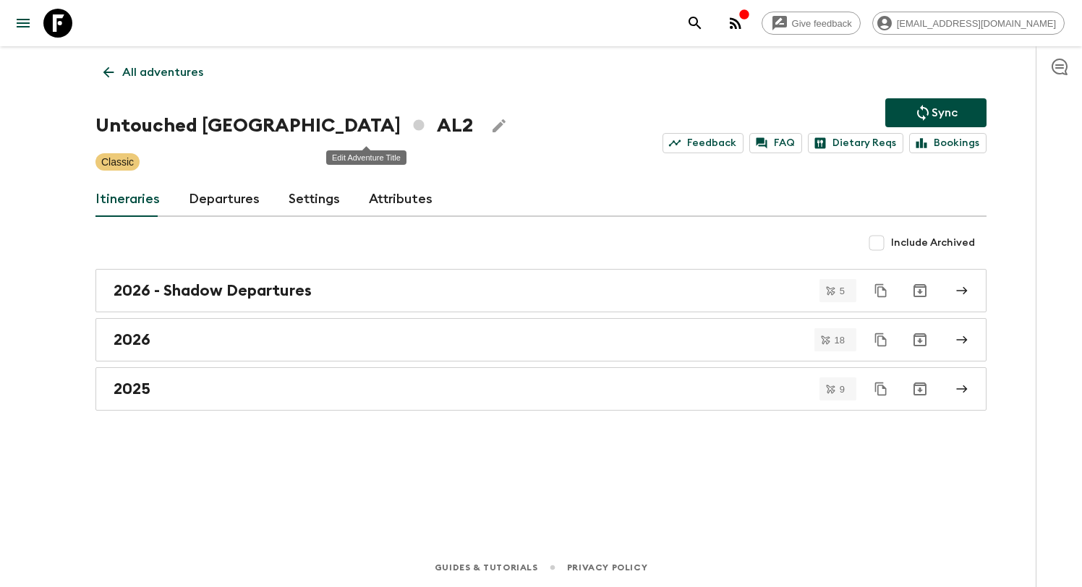
click at [490, 124] on icon "Edit Adventure Title" at bounding box center [498, 125] width 17 height 17
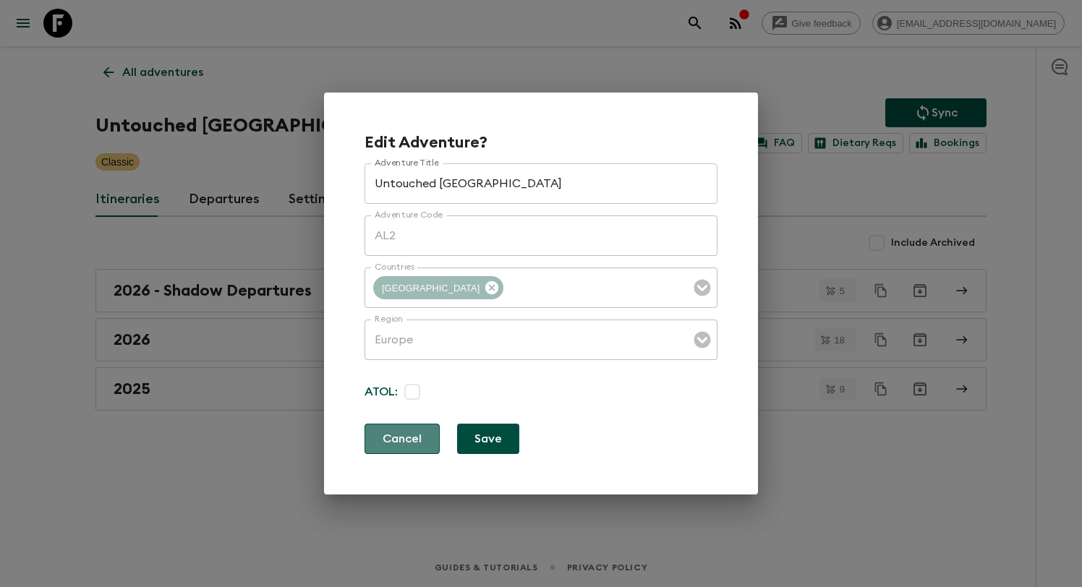
click at [392, 443] on button "Cancel" at bounding box center [402, 439] width 75 height 30
